Goal: Navigation & Orientation: Understand site structure

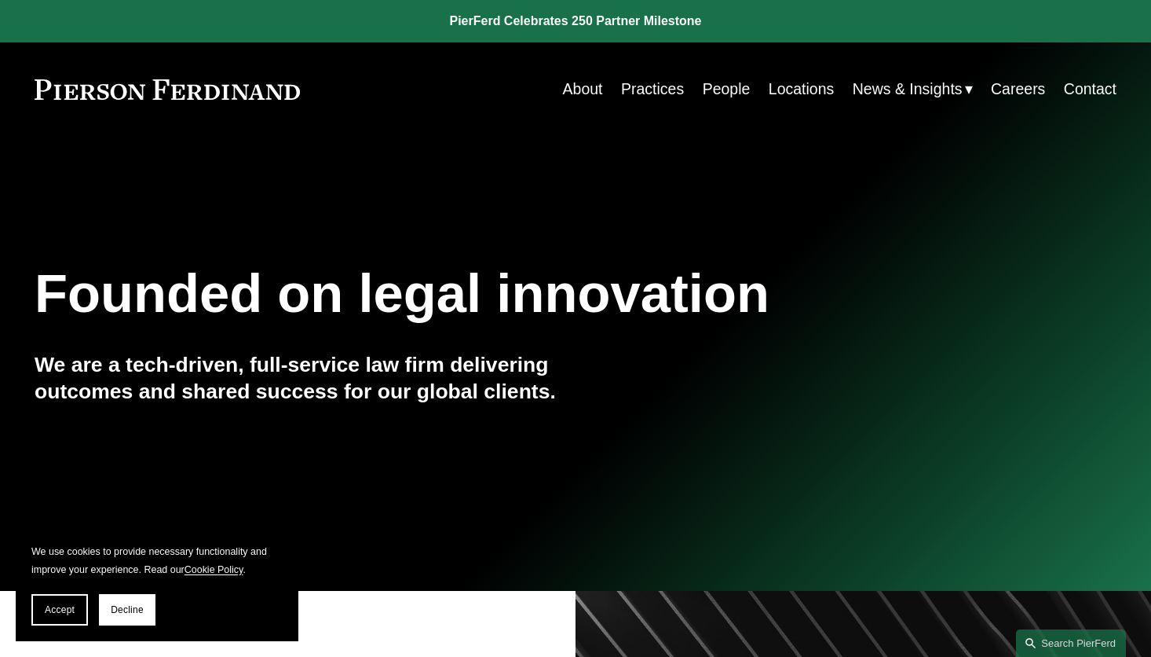
click at [715, 90] on link "People" at bounding box center [727, 89] width 48 height 31
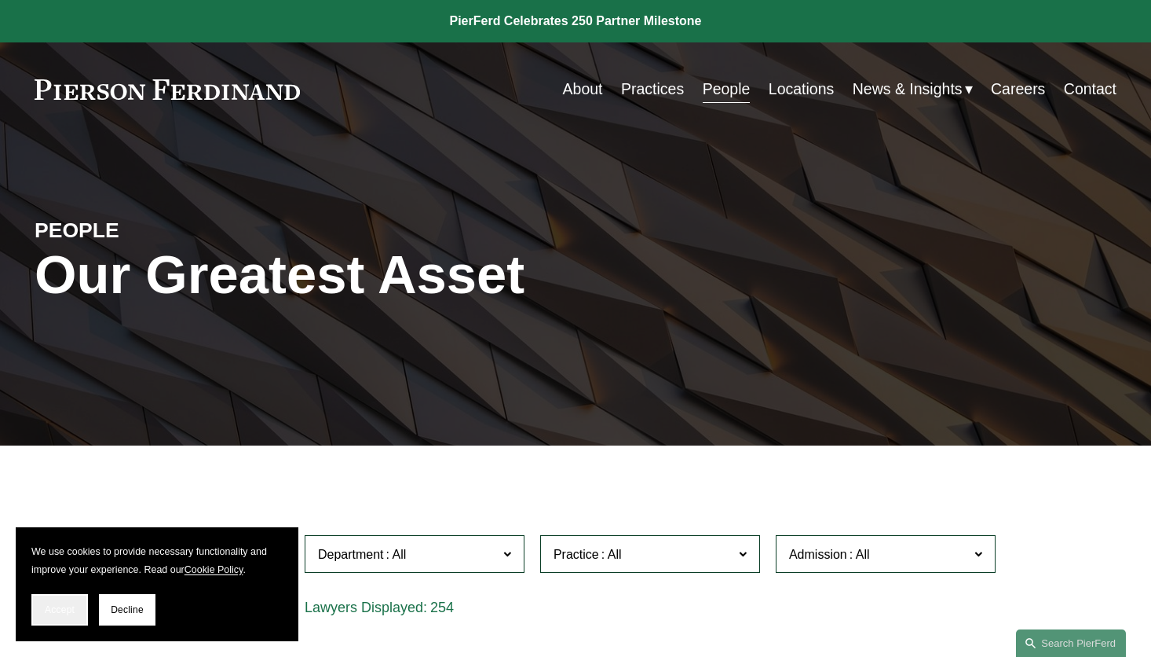
click at [72, 619] on button "Accept" at bounding box center [59, 609] width 57 height 31
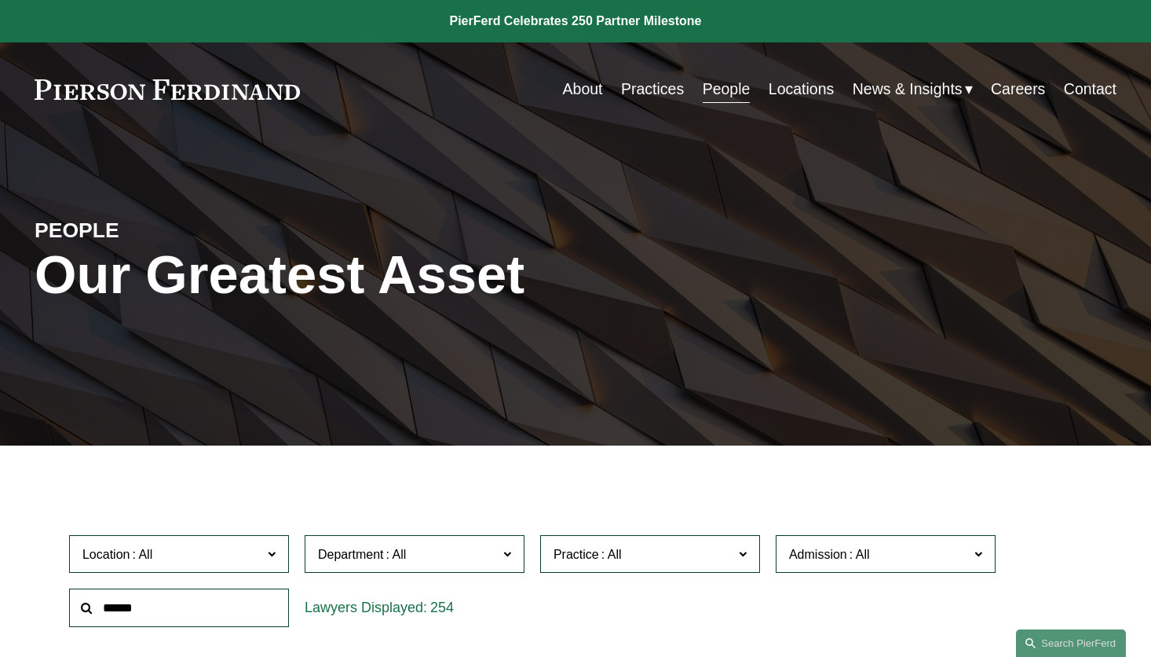
click at [788, 86] on link "Locations" at bounding box center [801, 89] width 65 height 31
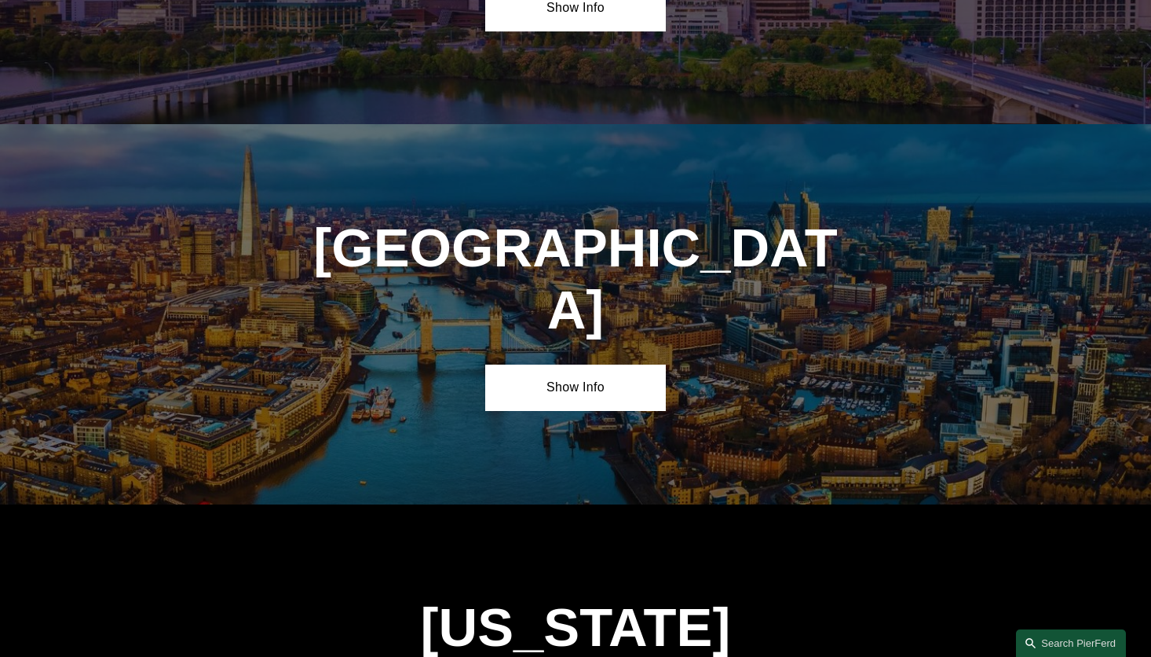
scroll to position [5864, 0]
